Goal: Task Accomplishment & Management: Use online tool/utility

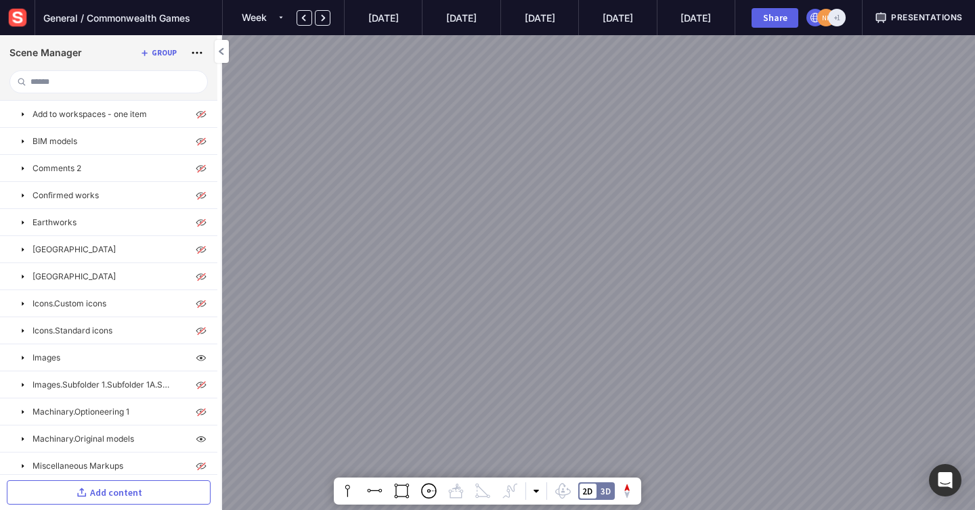
click at [17, 22] on img at bounding box center [17, 17] width 24 height 24
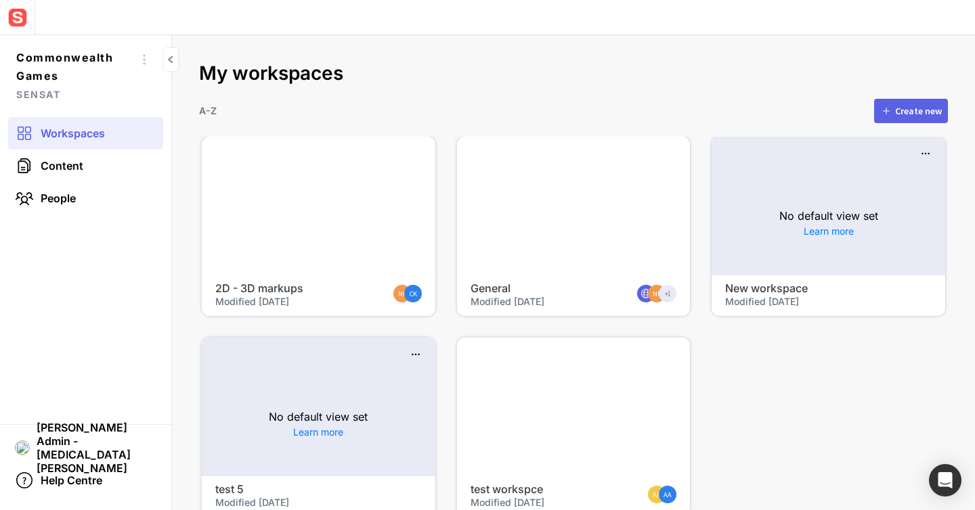
click at [288, 179] on div at bounding box center [318, 206] width 233 height 139
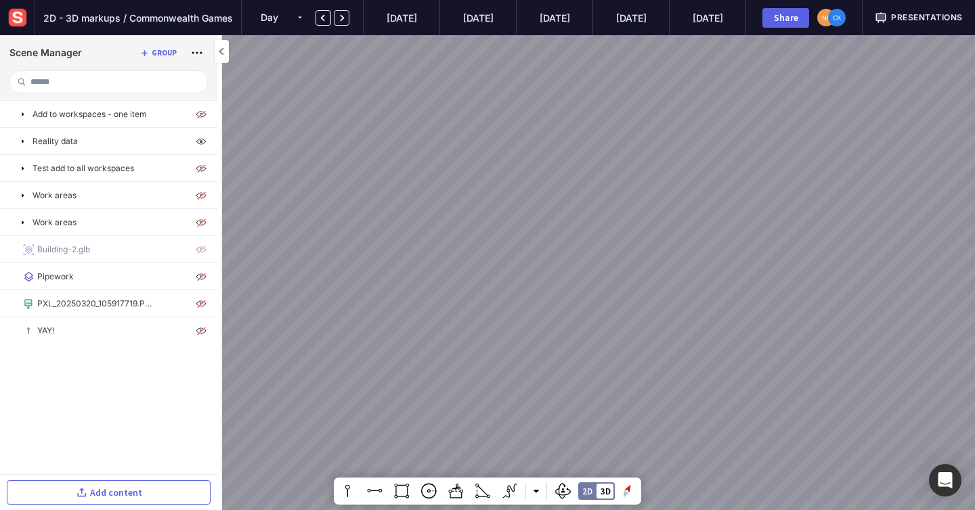
click at [910, 25] on div "Presentations" at bounding box center [918, 17] width 112 height 35
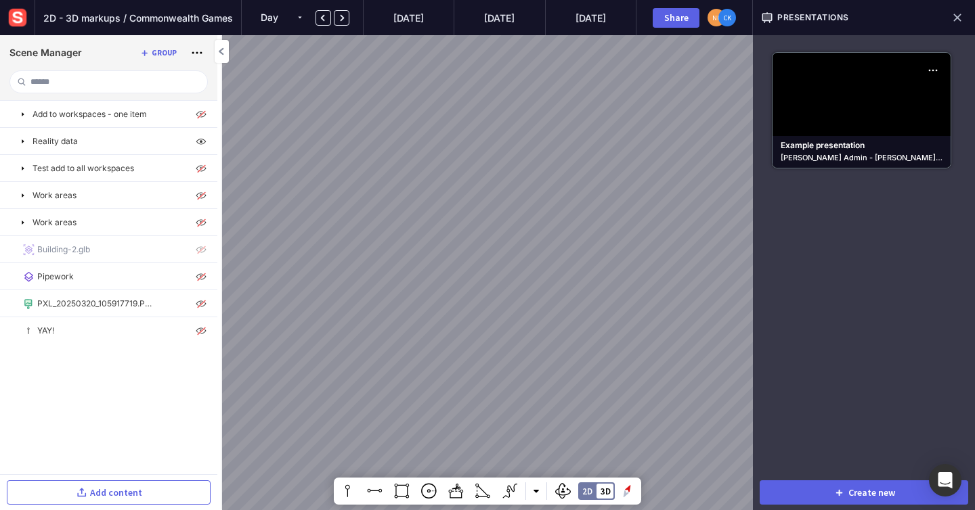
click at [845, 99] on mapp-presentation-tile "Example presentation [PERSON_NAME] Admin - [PERSON_NAME] | [DATE]" at bounding box center [861, 110] width 179 height 116
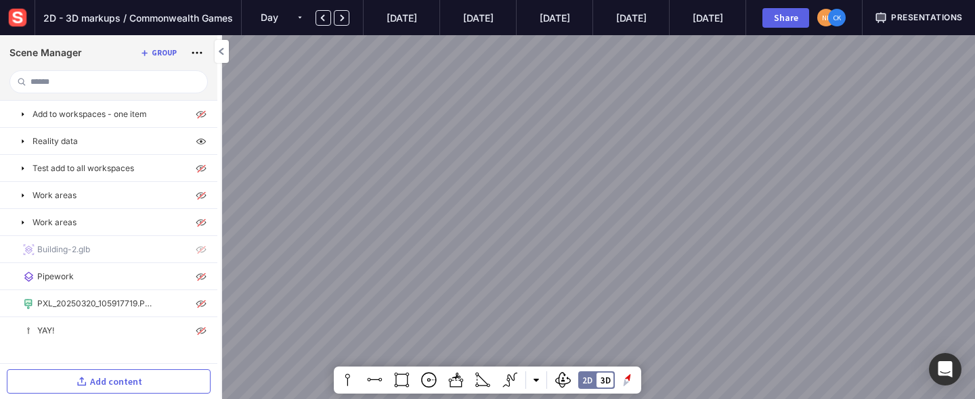
click at [889, 16] on div "Presentations" at bounding box center [918, 18] width 88 height 12
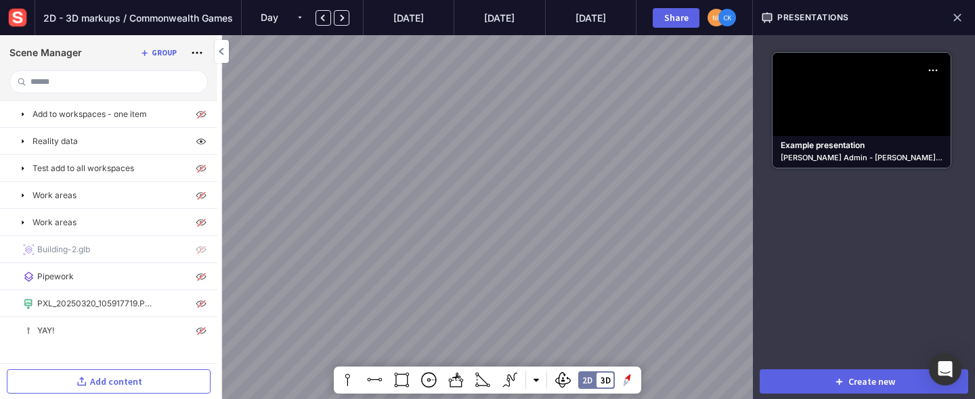
click at [830, 141] on h4 "Example presentation" at bounding box center [861, 146] width 162 height 10
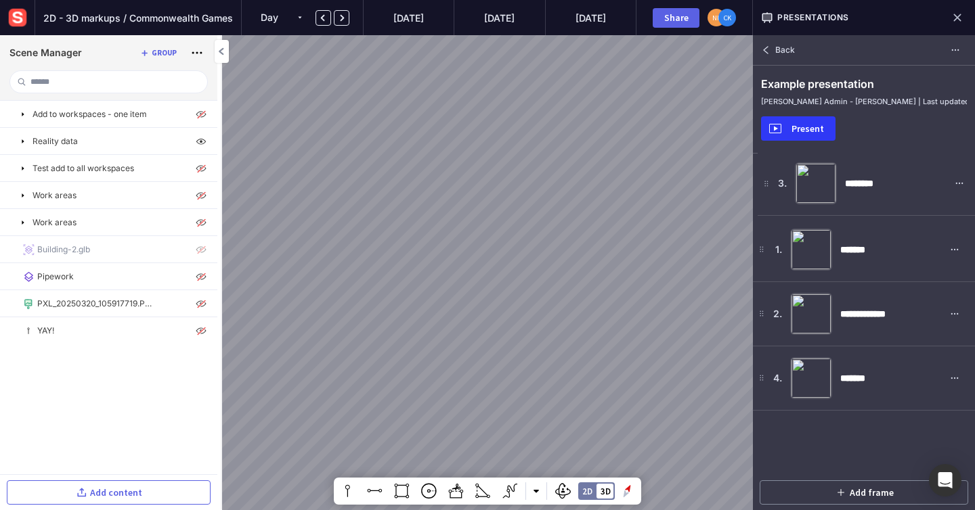
drag, startPoint x: 761, startPoint y: 313, endPoint x: 765, endPoint y: 182, distance: 130.7
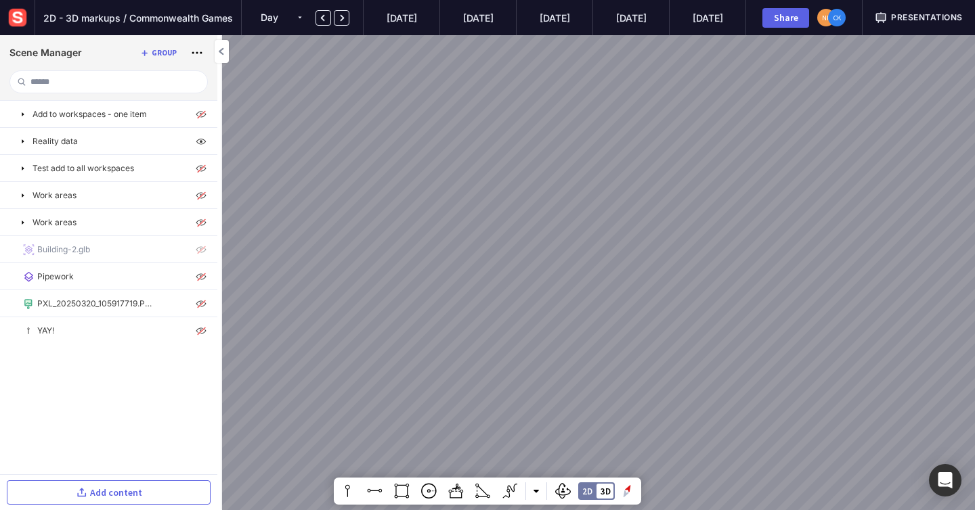
click at [904, 25] on div "Presentations" at bounding box center [918, 17] width 112 height 35
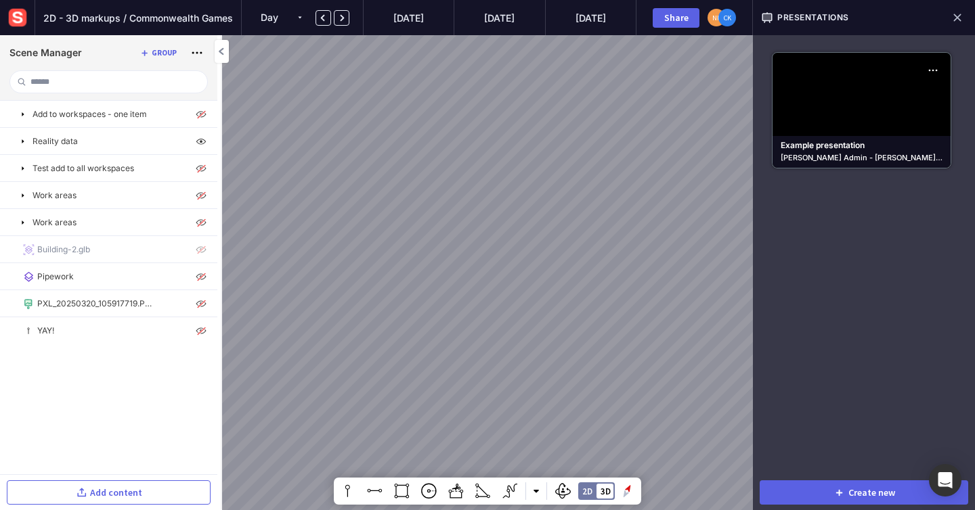
click at [881, 92] on mapp-presentation-tile "Example presentation [PERSON_NAME] Admin - [PERSON_NAME] | [DATE]" at bounding box center [861, 110] width 179 height 116
